Goal: Information Seeking & Learning: Understand process/instructions

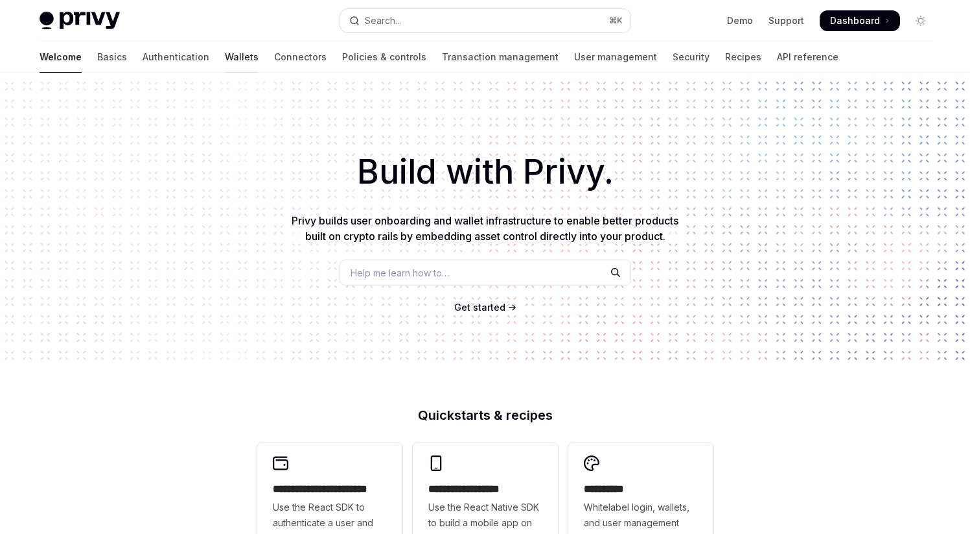
click at [225, 58] on link "Wallets" at bounding box center [242, 56] width 34 height 31
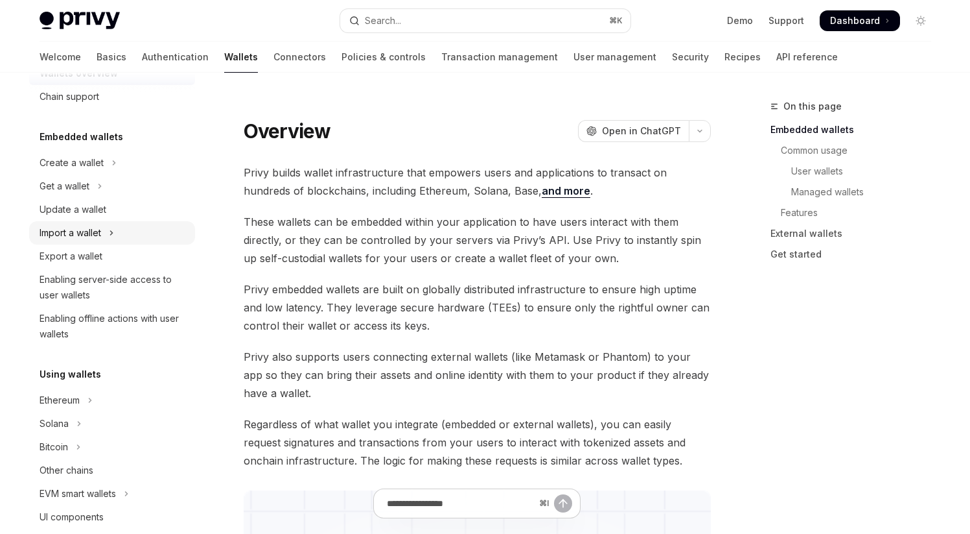
scroll to position [38, 0]
click at [77, 170] on div "Create a wallet" at bounding box center [72, 164] width 64 height 16
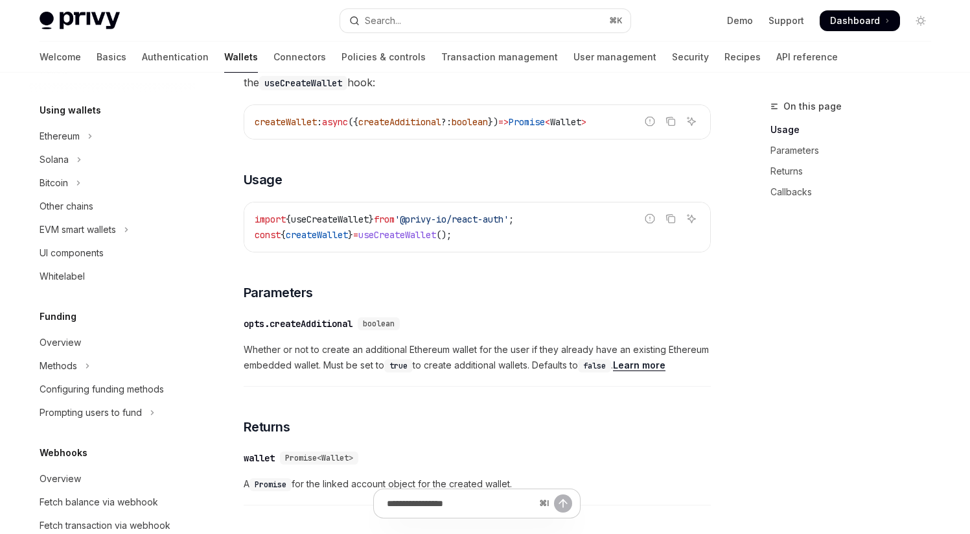
scroll to position [334, 0]
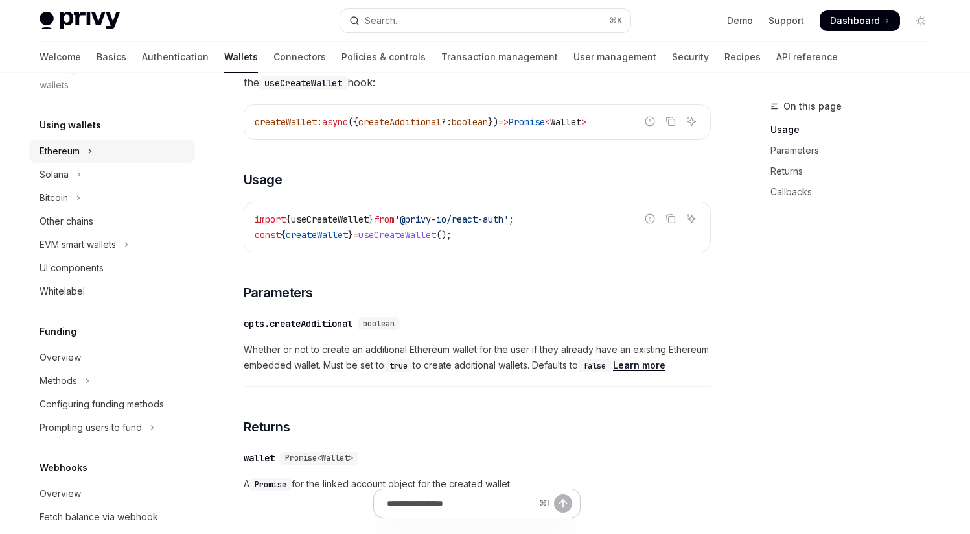
click at [67, 150] on div "Ethereum" at bounding box center [60, 151] width 40 height 16
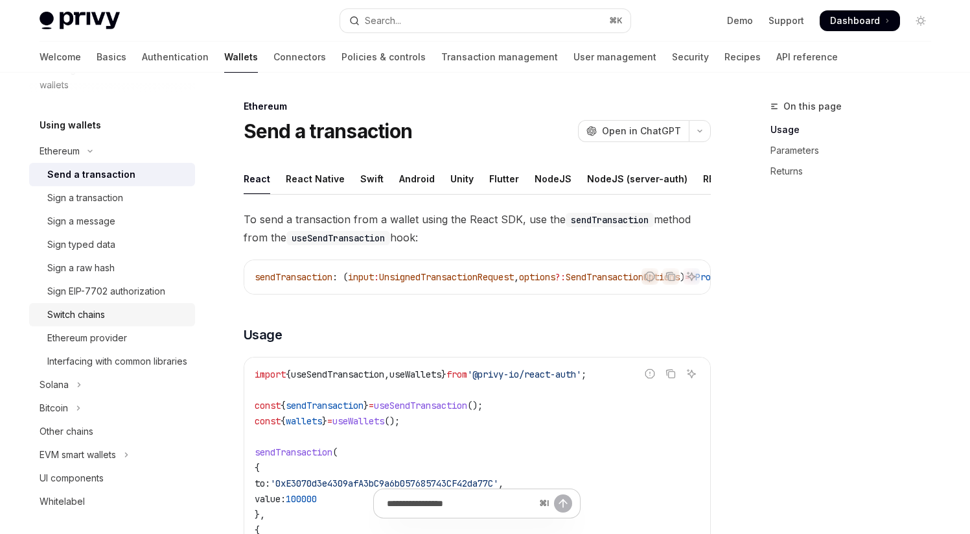
scroll to position [357, 0]
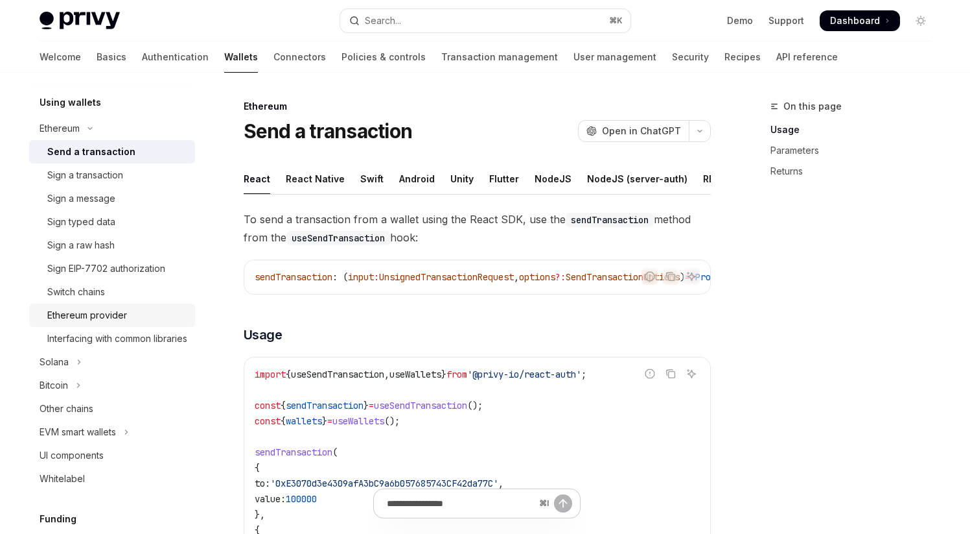
click at [104, 316] on div "Ethereum provider" at bounding box center [87, 315] width 80 height 16
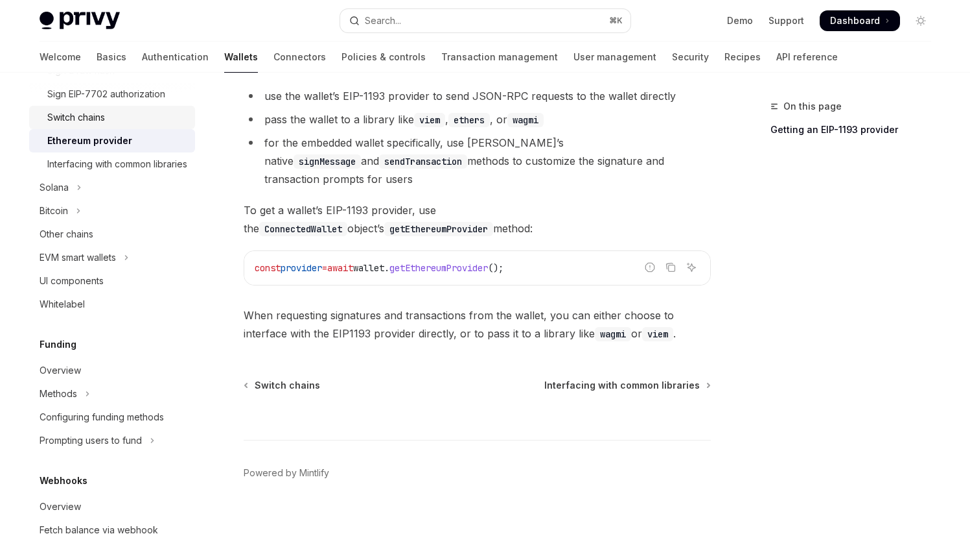
scroll to position [536, 0]
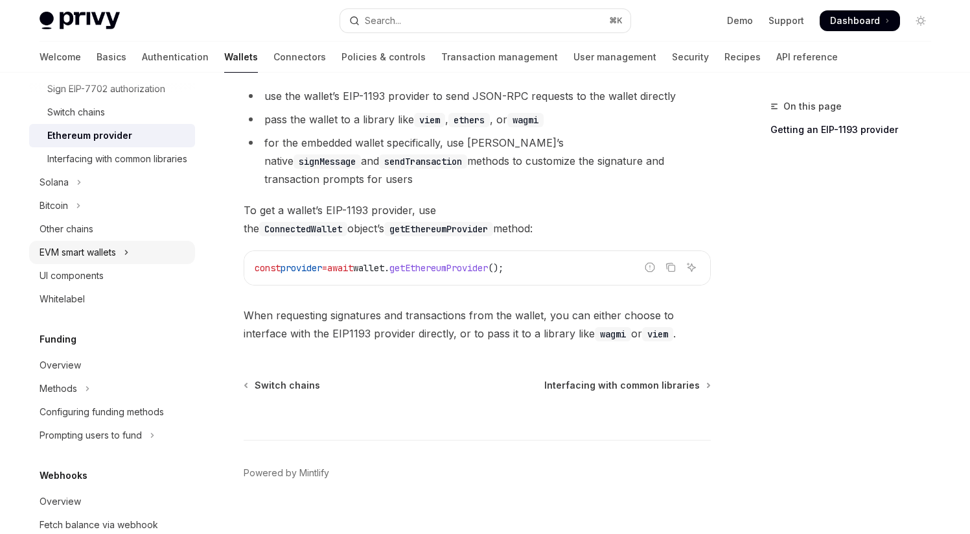
click at [84, 260] on div "EVM smart wallets" at bounding box center [78, 252] width 76 height 16
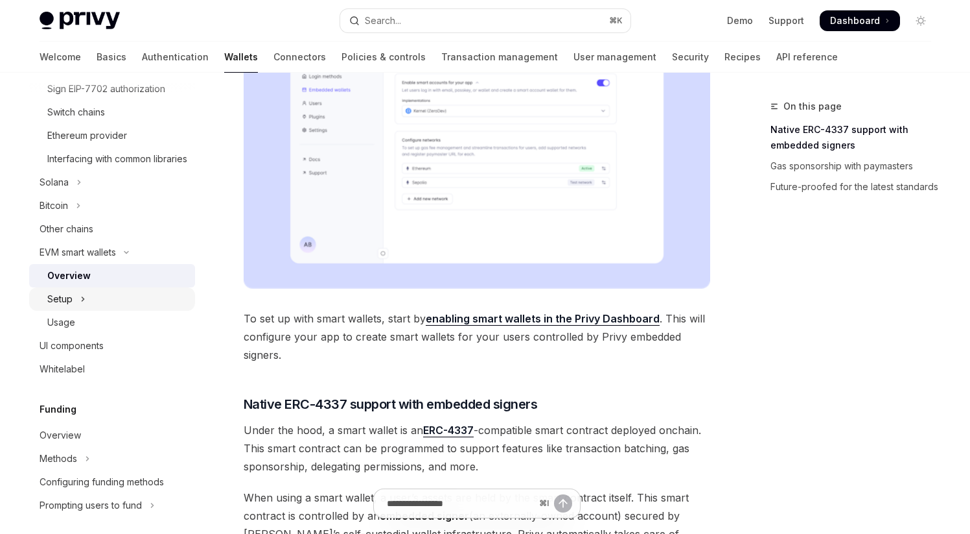
scroll to position [397, 0]
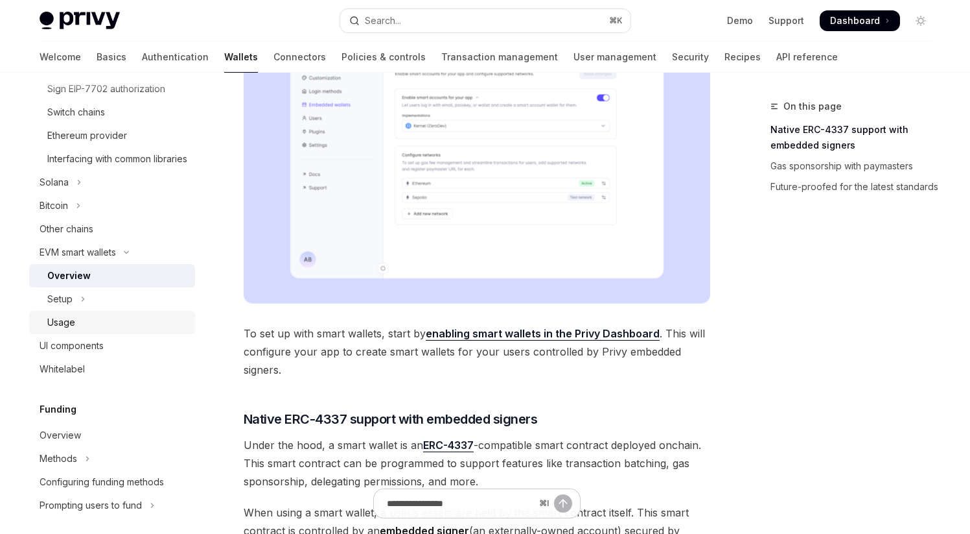
click at [61, 330] on div "Usage" at bounding box center [61, 322] width 28 height 16
type textarea "*"
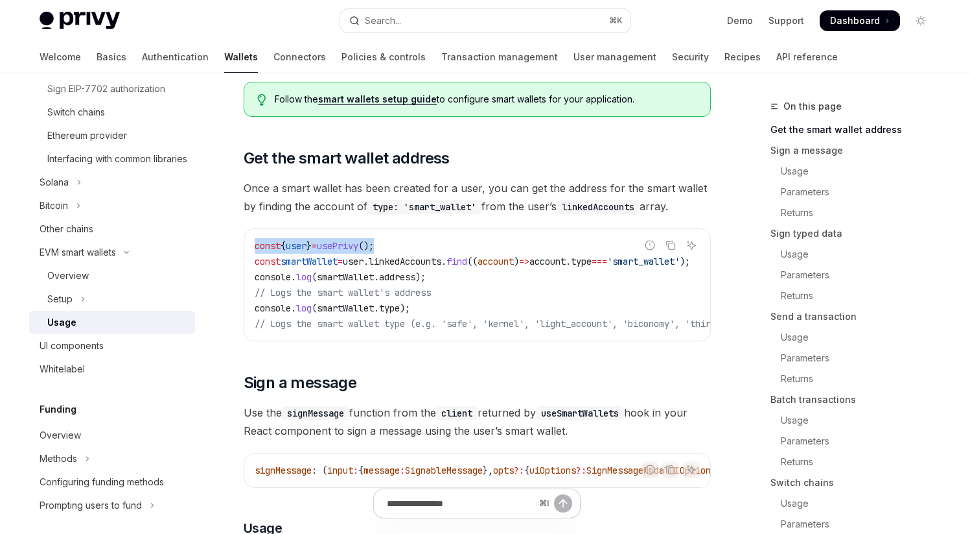
drag, startPoint x: 255, startPoint y: 247, endPoint x: 406, endPoint y: 246, distance: 151.1
click at [406, 246] on code "const { user } = usePrivy (); const smartWallet = user . linkedAccounts . find …" at bounding box center [579, 284] width 648 height 93
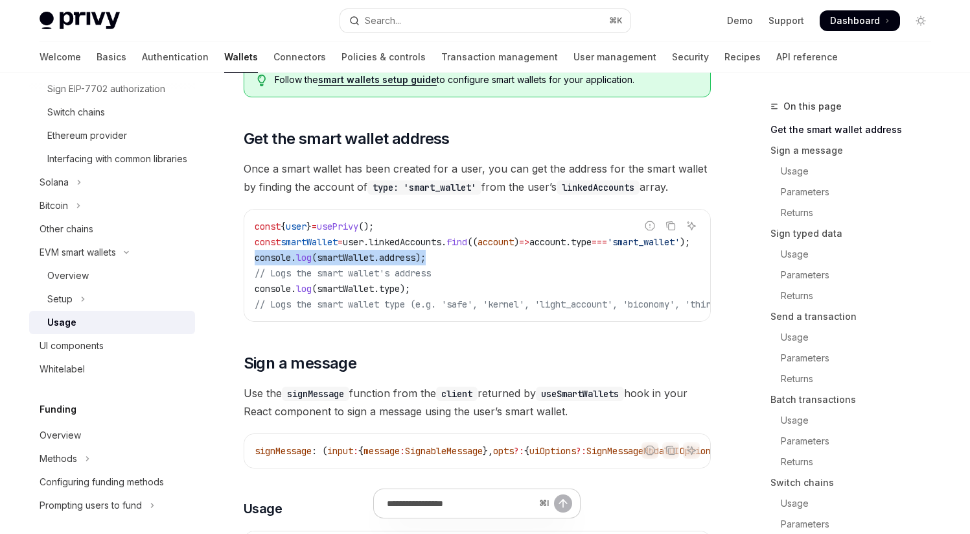
drag, startPoint x: 256, startPoint y: 259, endPoint x: 478, endPoint y: 261, distance: 221.7
click at [478, 261] on code "const { user } = usePrivy (); const smartWallet = user . linkedAccounts . find …" at bounding box center [579, 264] width 648 height 93
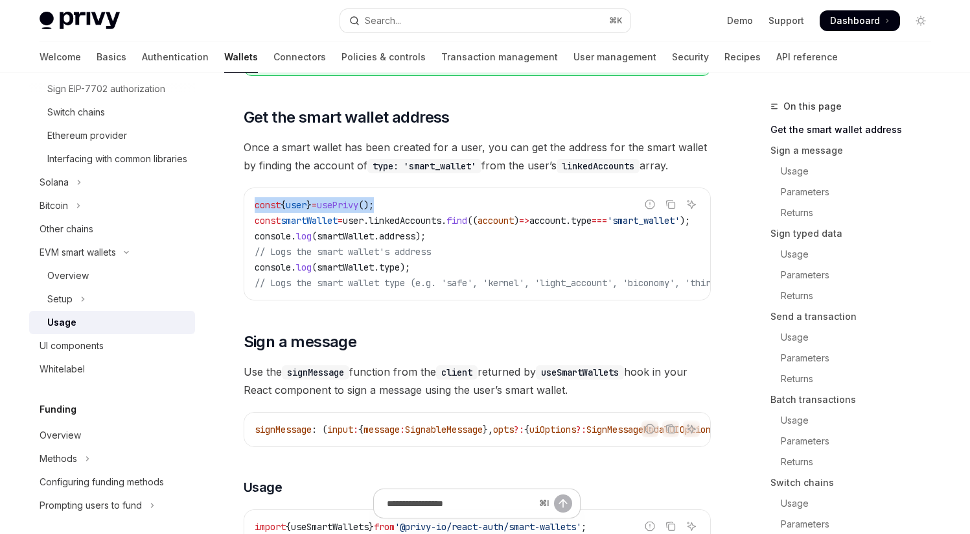
drag, startPoint x: 255, startPoint y: 207, endPoint x: 434, endPoint y: 207, distance: 179.6
click at [435, 207] on code "const { user } = usePrivy (); const smartWallet = user . linkedAccounts . find …" at bounding box center [579, 243] width 648 height 93
copy span "const { user } = usePrivy ();"
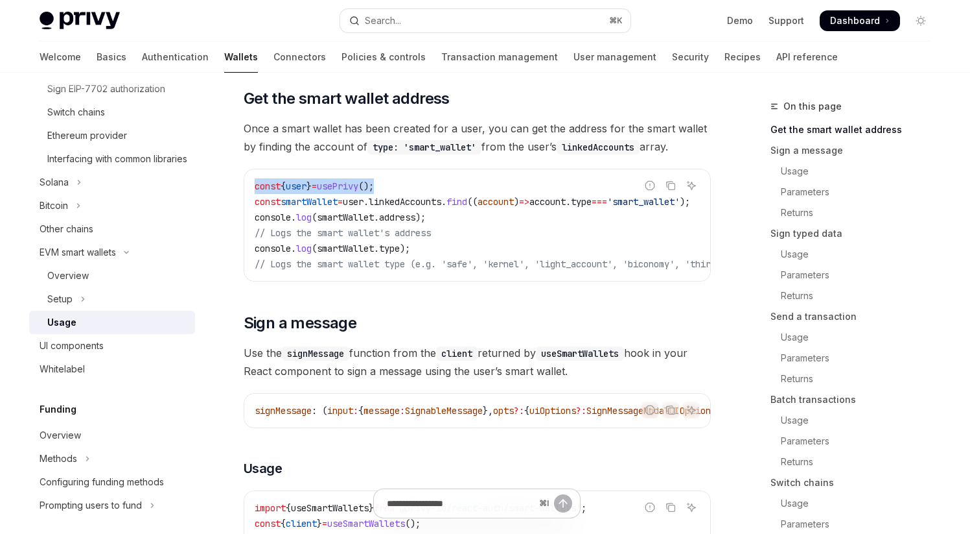
scroll to position [192, 0]
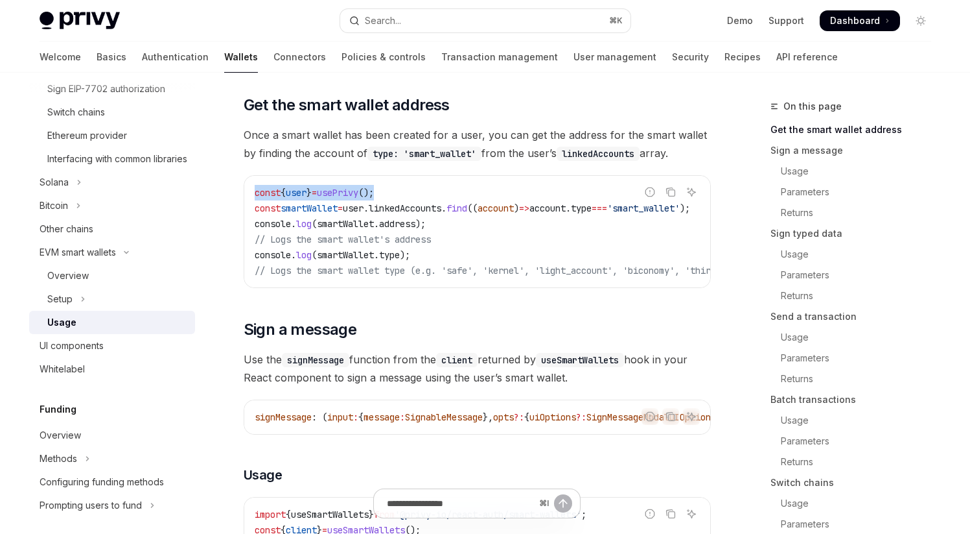
click at [285, 209] on span "smartWallet" at bounding box center [309, 208] width 57 height 12
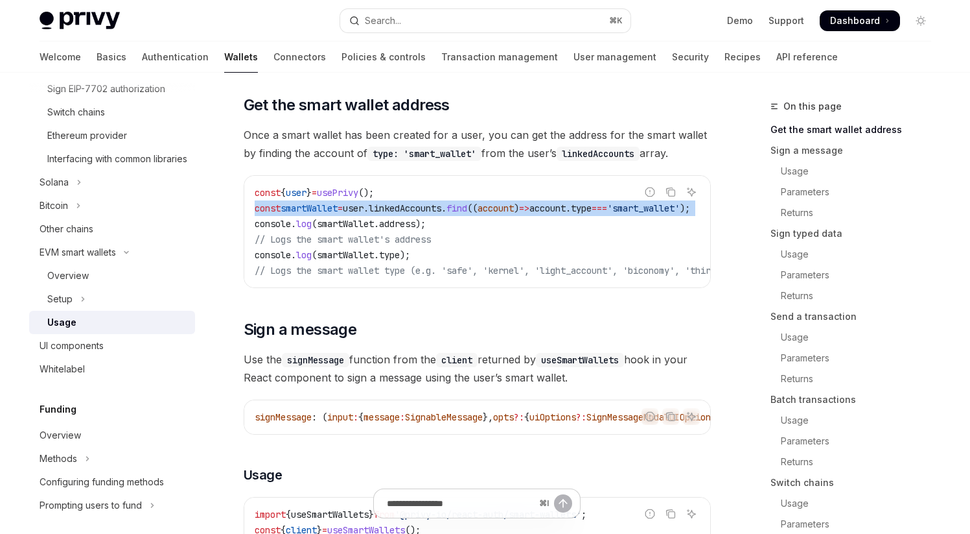
copy code "const smartWallet = user . linkedAccounts . find (( account ) => account . type…"
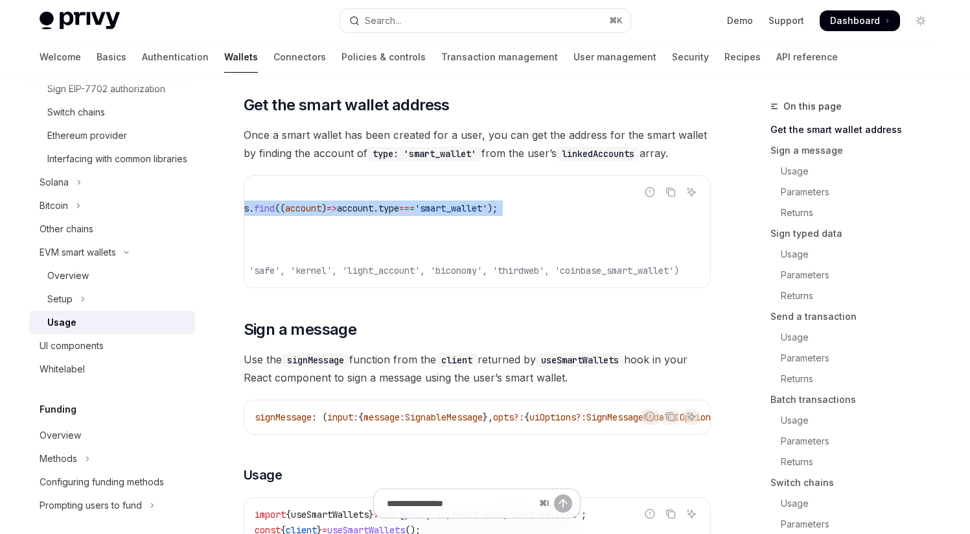
scroll to position [0, 0]
